Goal: Find specific page/section: Find specific page/section

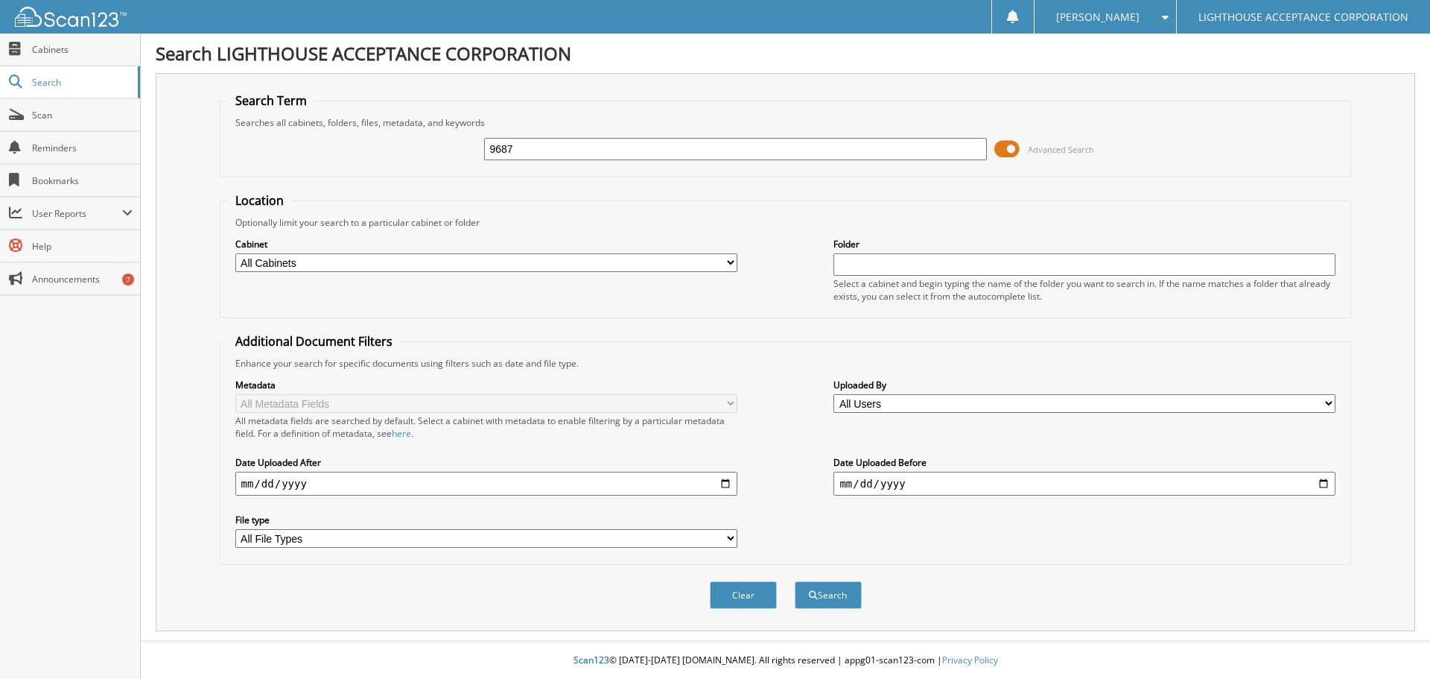
type input "9687"
click at [795, 581] on button "Search" at bounding box center [828, 595] width 67 height 28
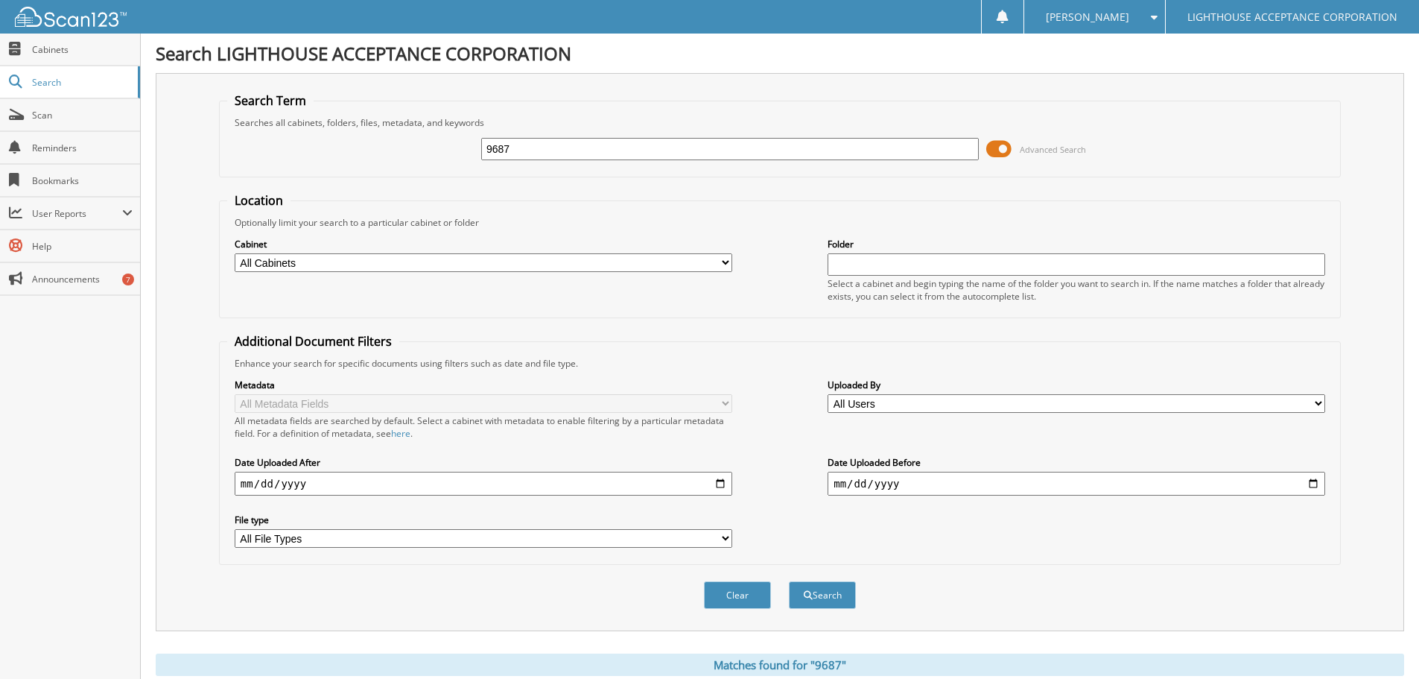
click at [1008, 150] on span at bounding box center [998, 149] width 25 height 22
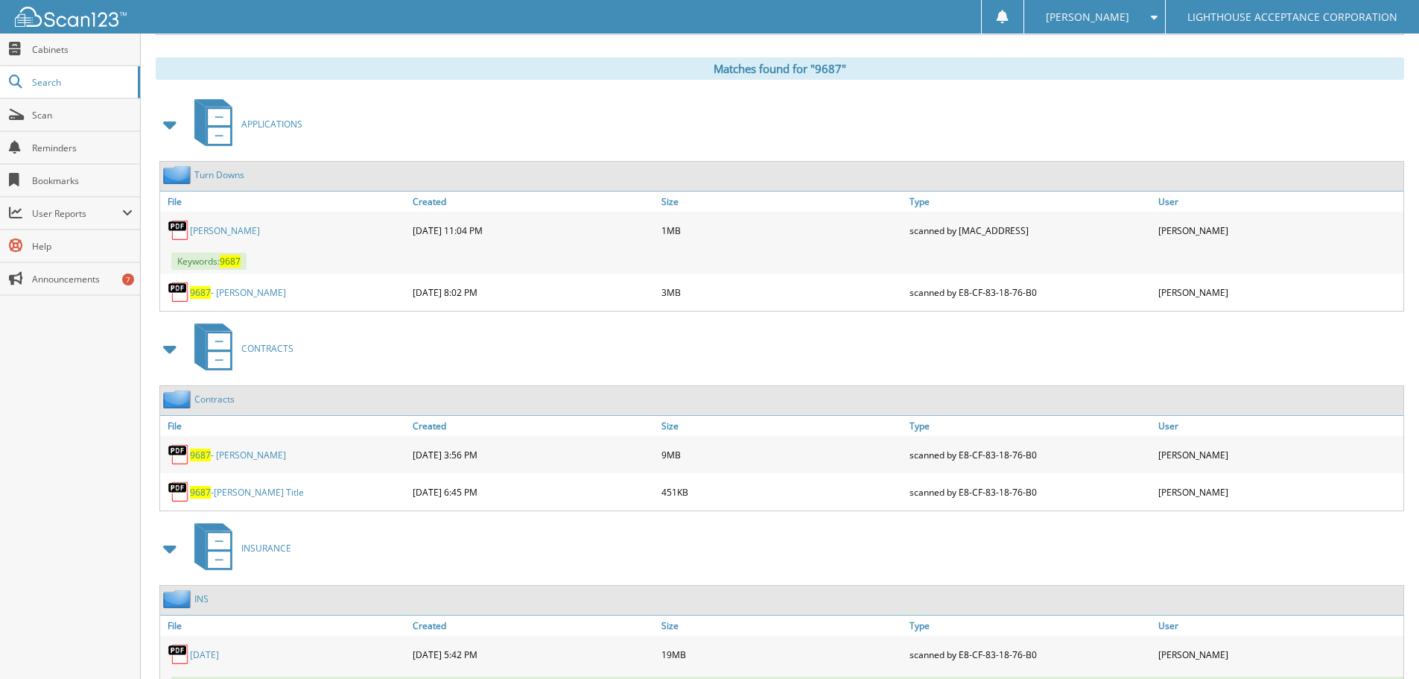
scroll to position [224, 0]
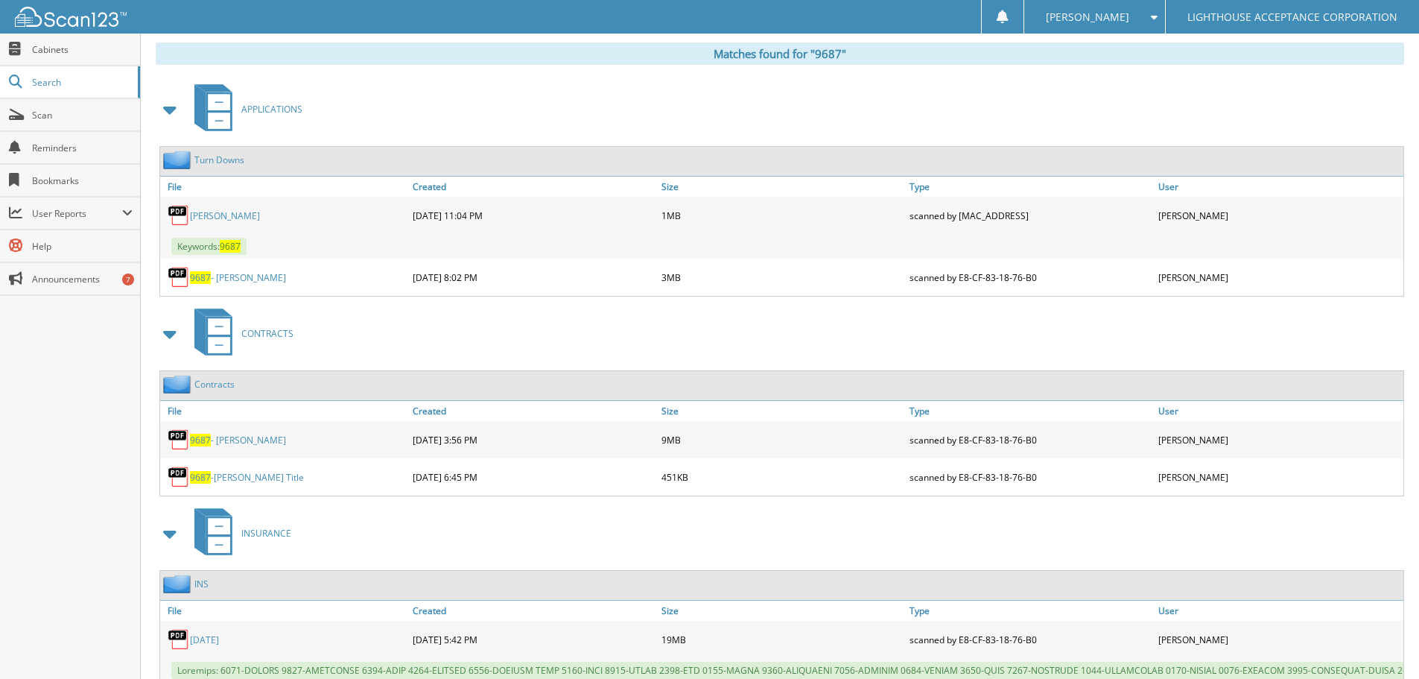
click at [247, 282] on link "9687 - [PERSON_NAME]" at bounding box center [238, 277] width 96 height 13
